Goal: Navigation & Orientation: Locate item on page

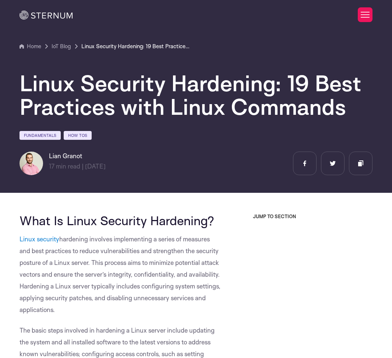
click at [340, 255] on div "JUMP TO SECTION Take Sternum for a Test Drive with a Free Evaluation Kit Start …" at bounding box center [302, 290] width 141 height 155
